Goal: Transaction & Acquisition: Book appointment/travel/reservation

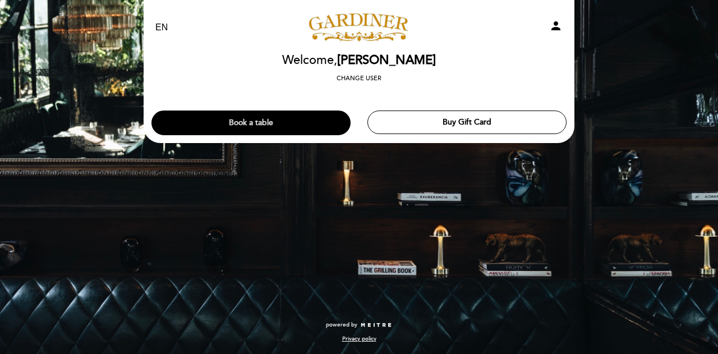
click at [318, 133] on button "Book a table" at bounding box center [250, 123] width 199 height 25
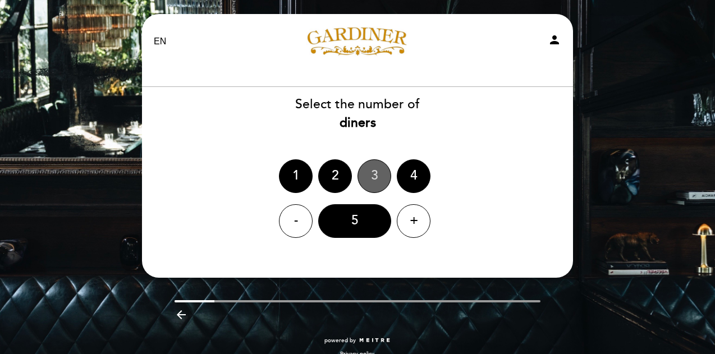
click at [374, 165] on div "3" at bounding box center [374, 176] width 34 height 34
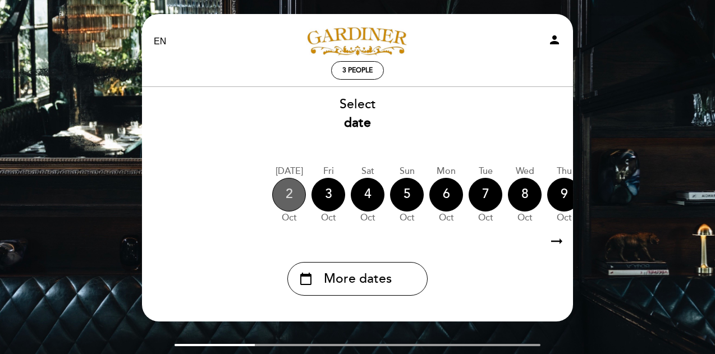
click at [295, 194] on div "2" at bounding box center [289, 195] width 34 height 34
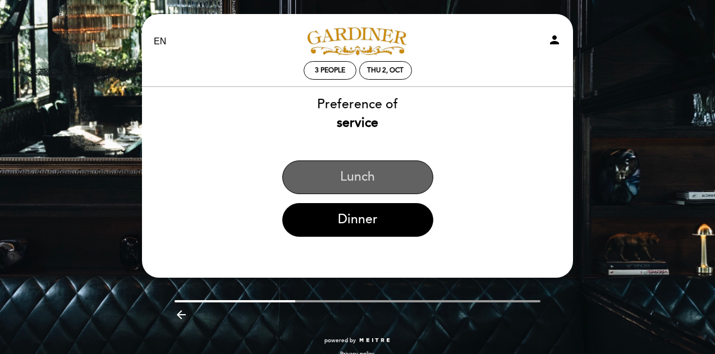
click at [333, 186] on button "Lunch" at bounding box center [357, 177] width 151 height 34
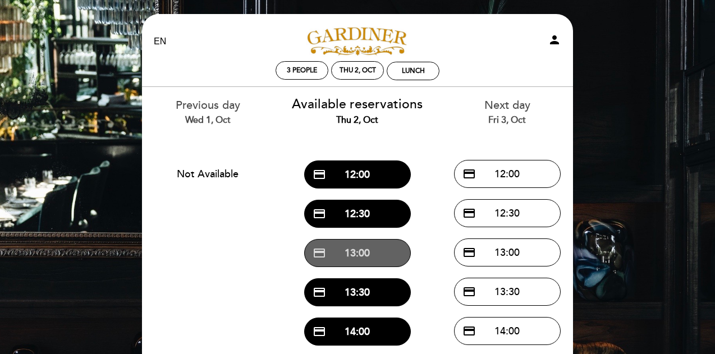
click at [391, 246] on button "credit_card 13:00" at bounding box center [357, 253] width 107 height 28
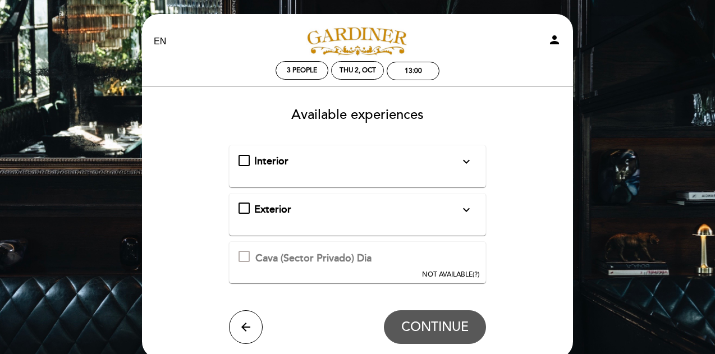
click at [343, 168] on div "Interior expand_more" at bounding box center [357, 161] width 206 height 15
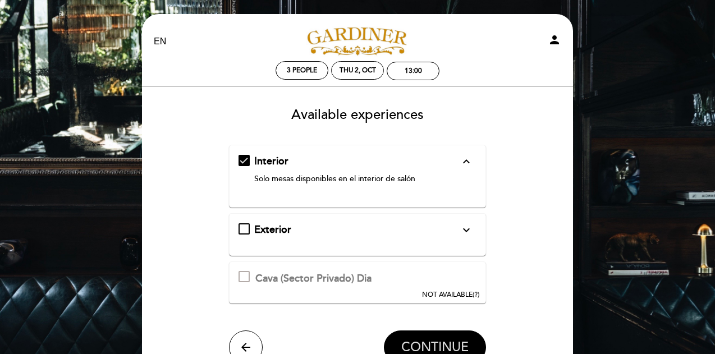
click at [457, 342] on span "CONTINUE" at bounding box center [434, 347] width 67 height 16
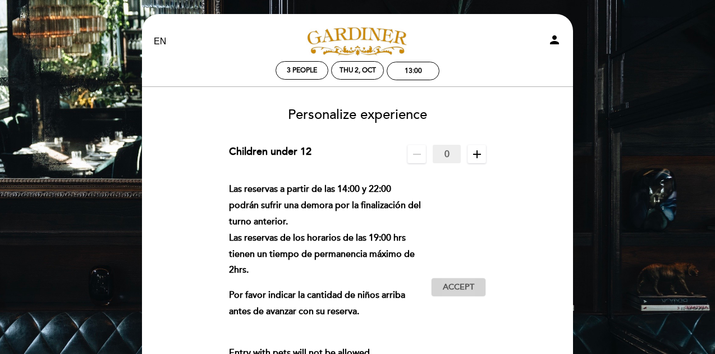
click at [448, 279] on button "Accept Accepted" at bounding box center [458, 287] width 55 height 19
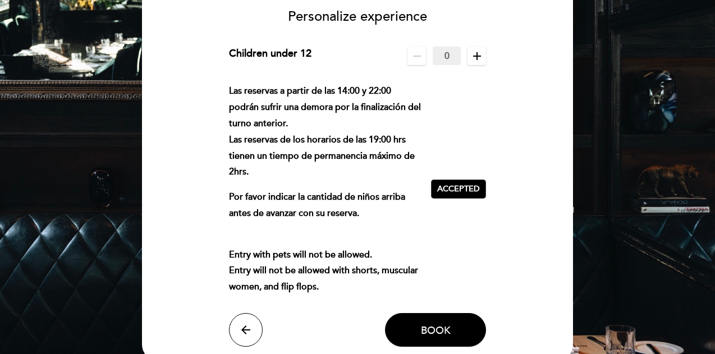
scroll to position [99, 0]
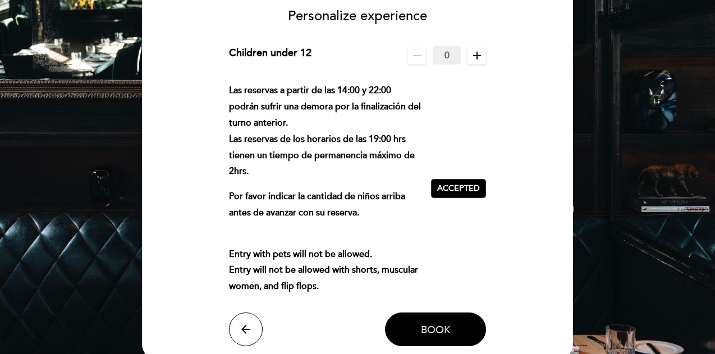
click at [443, 339] on button "Book" at bounding box center [435, 329] width 101 height 34
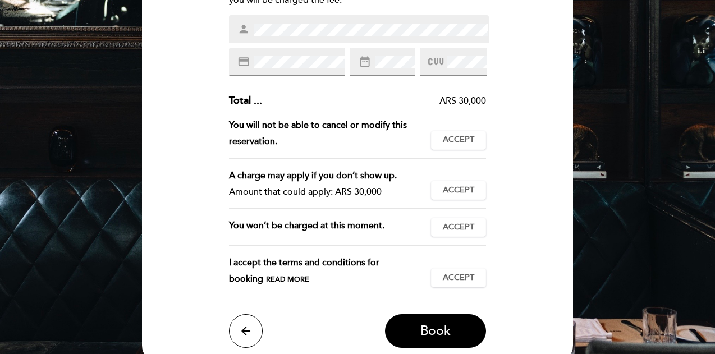
scroll to position [183, 0]
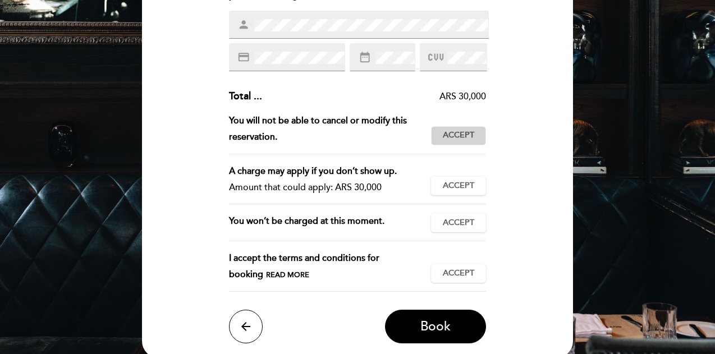
click at [465, 128] on button "Accept Accepted" at bounding box center [458, 135] width 55 height 19
click at [465, 185] on span "Accept" at bounding box center [458, 186] width 31 height 12
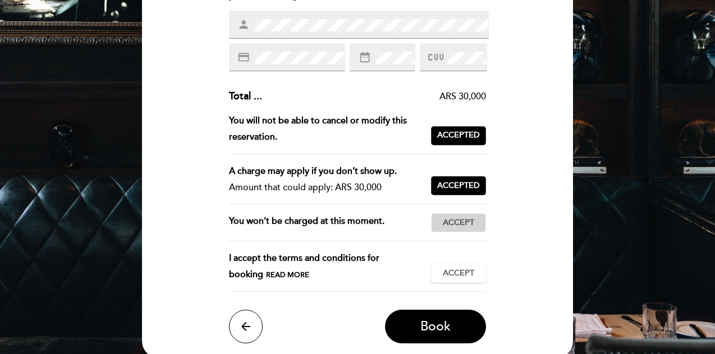
click at [463, 223] on span "Accept" at bounding box center [458, 223] width 31 height 12
click at [459, 266] on button "Accept Accepted" at bounding box center [458, 273] width 55 height 19
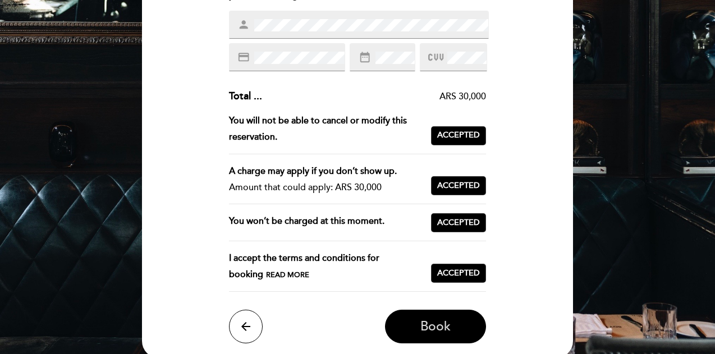
click at [450, 310] on button "Book" at bounding box center [435, 327] width 101 height 34
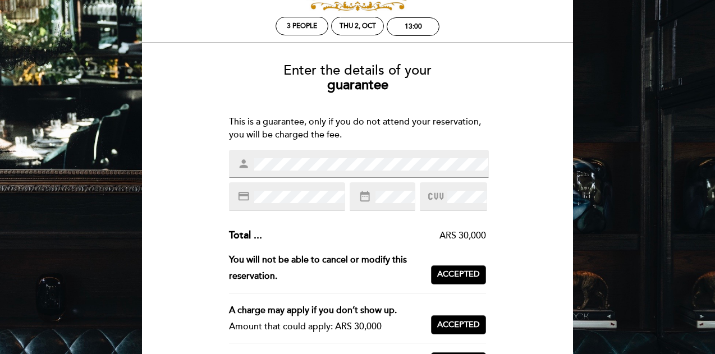
scroll to position [43, 0]
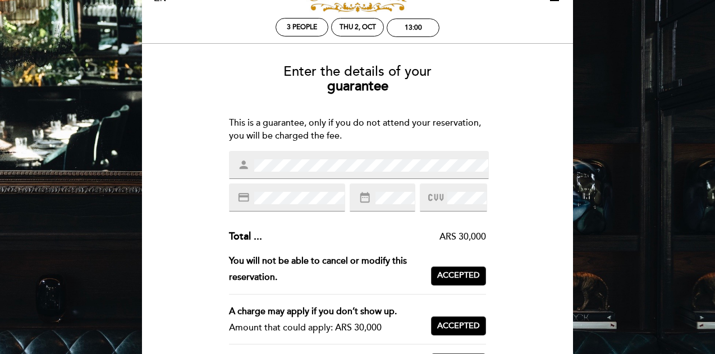
click at [517, 195] on div "Enter the details of your guarantee This is a guarantee, only if you do not att…" at bounding box center [357, 283] width 415 height 454
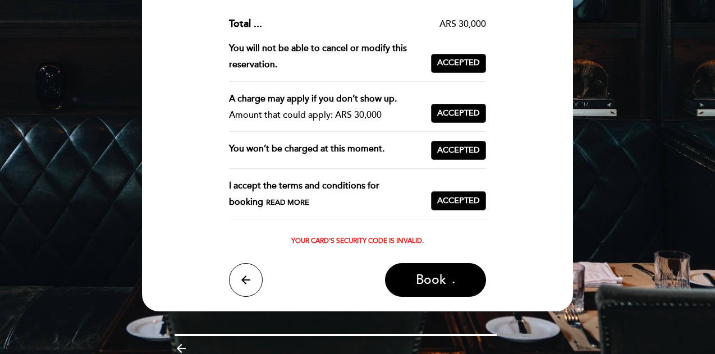
scroll to position [259, 0]
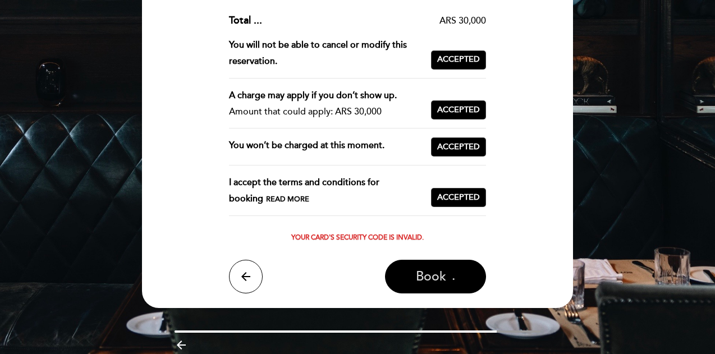
click at [453, 280] on button "Book" at bounding box center [435, 277] width 101 height 34
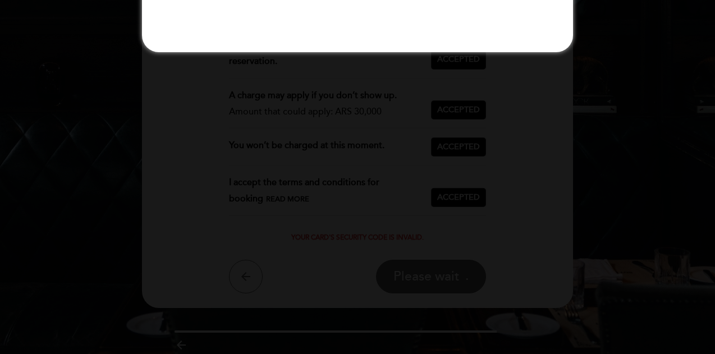
scroll to position [0, 0]
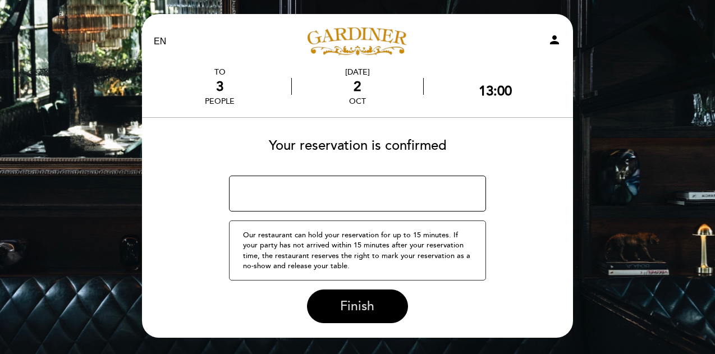
click at [361, 305] on span "Finish" at bounding box center [357, 306] width 34 height 16
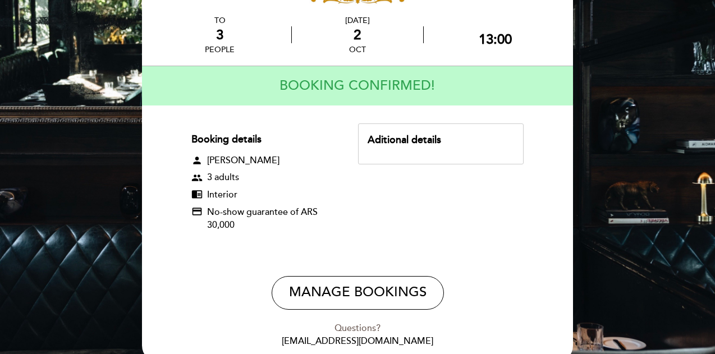
scroll to position [53, 0]
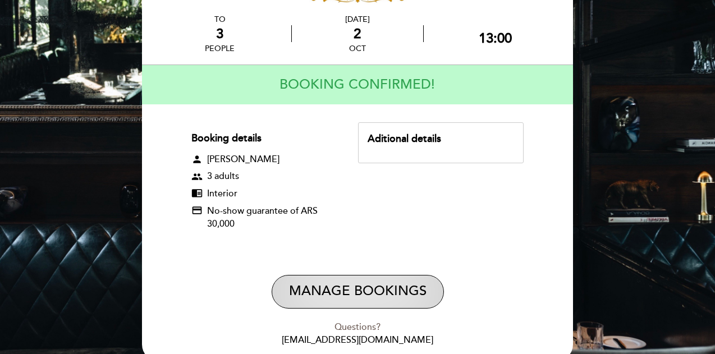
click at [364, 298] on button "Manage Bookings" at bounding box center [358, 292] width 172 height 34
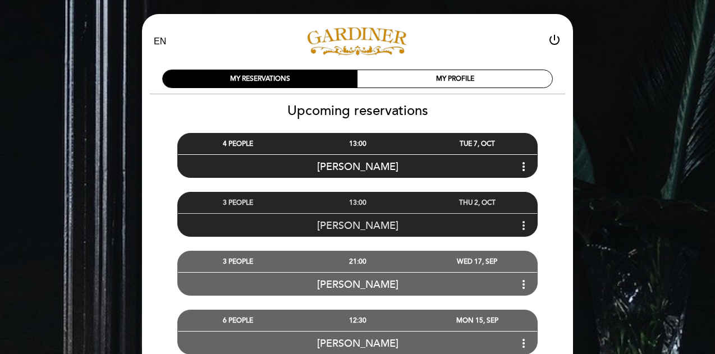
click at [522, 220] on icon "more_vert" at bounding box center [523, 225] width 13 height 13
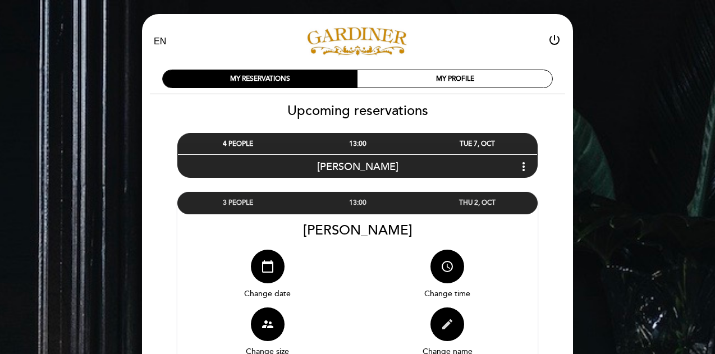
click at [444, 326] on icon "edit" at bounding box center [446, 324] width 13 height 13
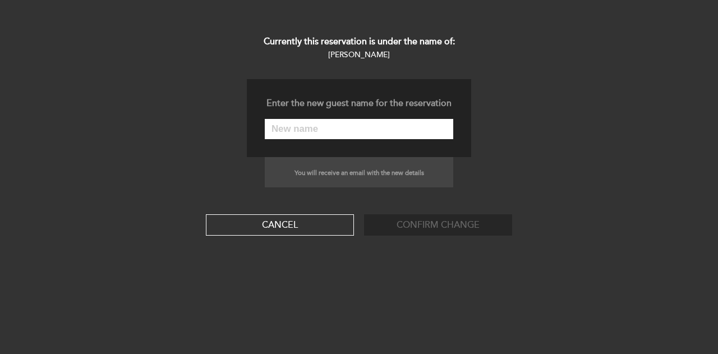
click at [358, 129] on input "text" at bounding box center [359, 129] width 188 height 20
type input "[PERSON_NAME]"
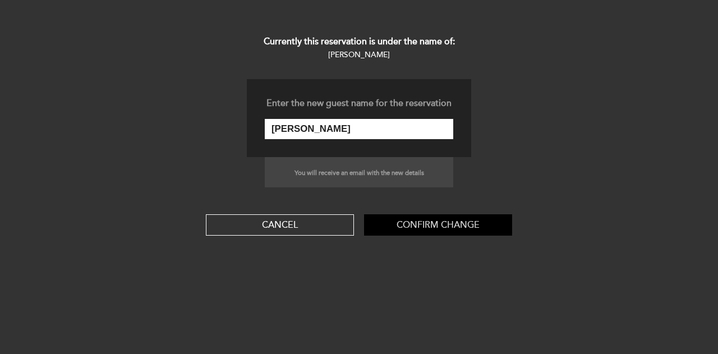
click at [416, 226] on button "Confirm change" at bounding box center [438, 224] width 148 height 21
